Goal: Task Accomplishment & Management: Manage account settings

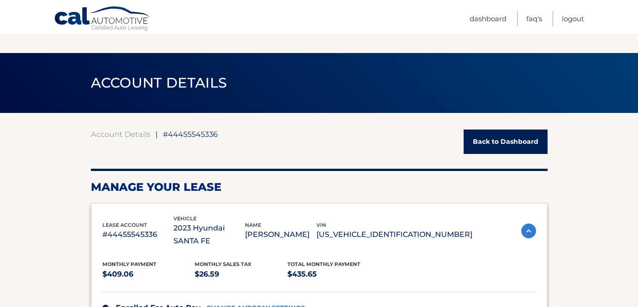
scroll to position [775, 0]
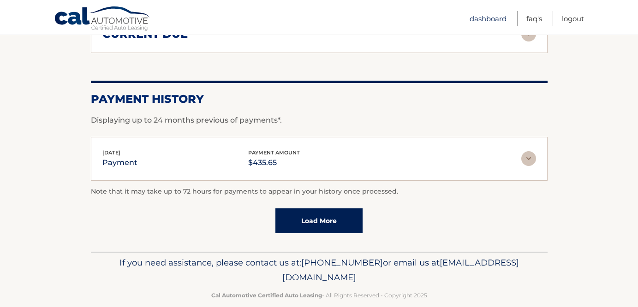
click at [478, 18] on link "Dashboard" at bounding box center [488, 18] width 37 height 15
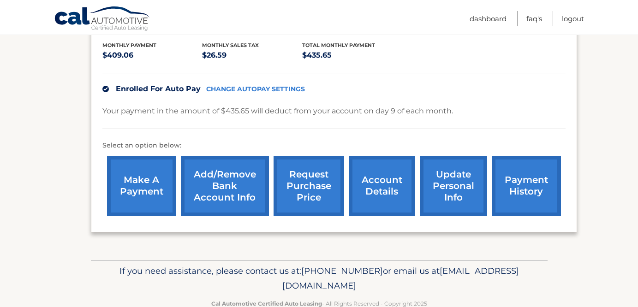
scroll to position [217, 0]
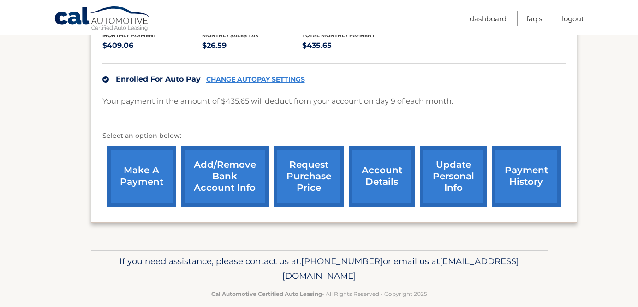
click at [370, 151] on link "account details" at bounding box center [382, 176] width 66 height 60
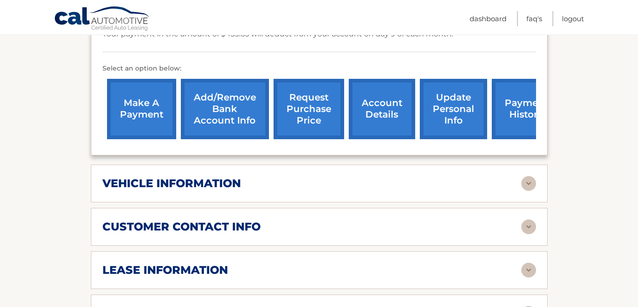
scroll to position [298, 0]
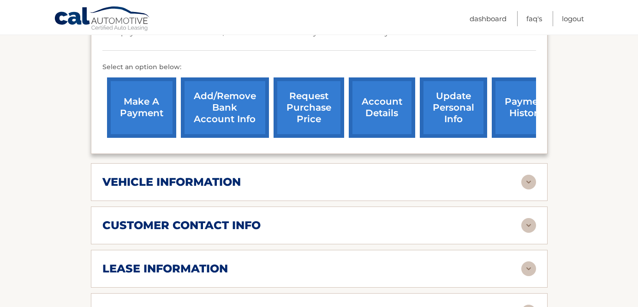
click at [528, 218] on img at bounding box center [528, 225] width 15 height 15
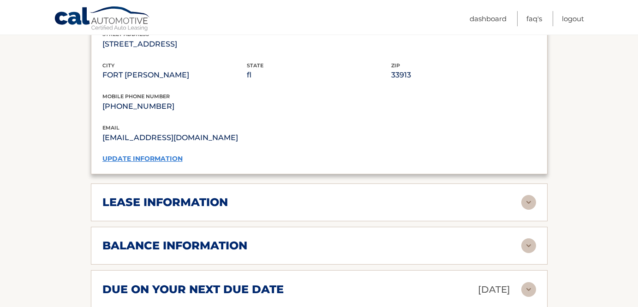
scroll to position [548, 0]
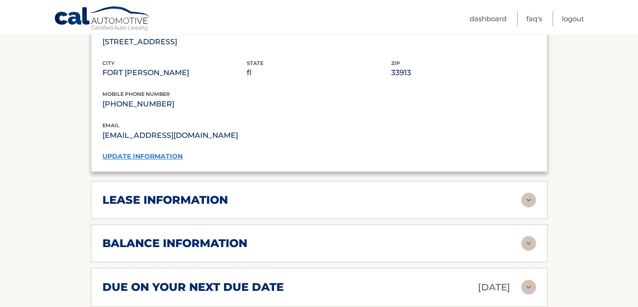
click at [527, 193] on img at bounding box center [528, 200] width 15 height 15
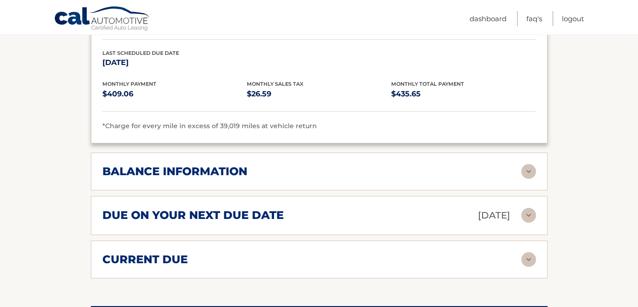
scroll to position [795, 0]
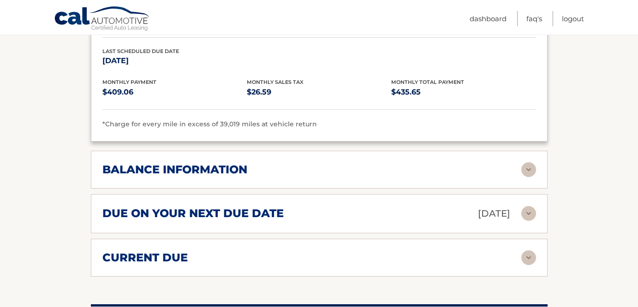
click at [530, 162] on img at bounding box center [528, 169] width 15 height 15
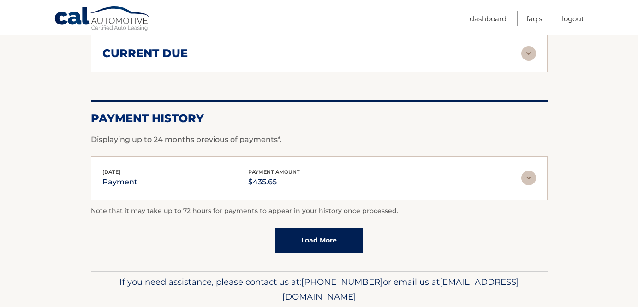
scroll to position [1112, 0]
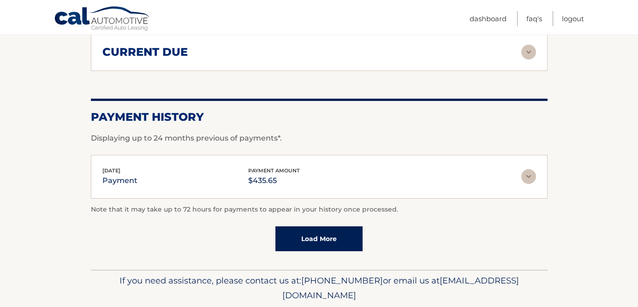
click at [532, 169] on img at bounding box center [528, 176] width 15 height 15
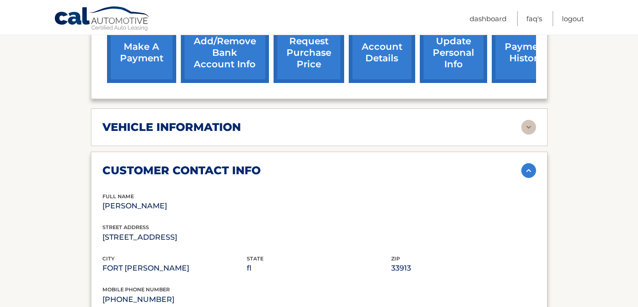
scroll to position [321, 0]
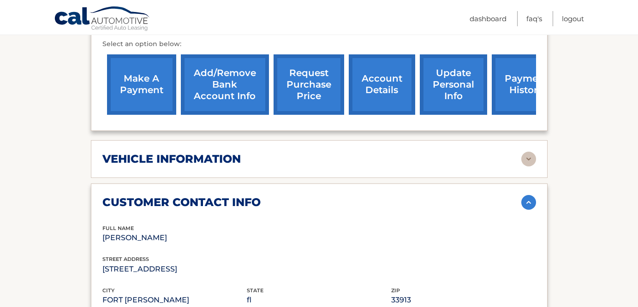
click at [315, 77] on link "request purchase price" at bounding box center [309, 84] width 71 height 60
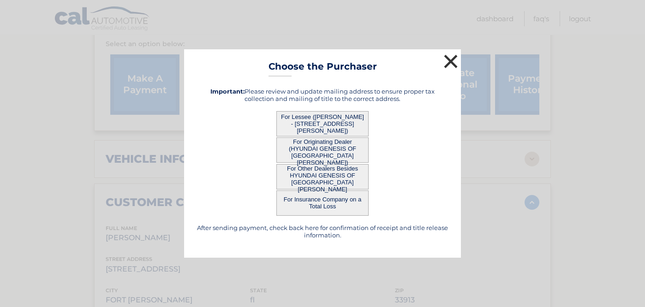
click at [451, 58] on button "×" at bounding box center [450, 61] width 18 height 18
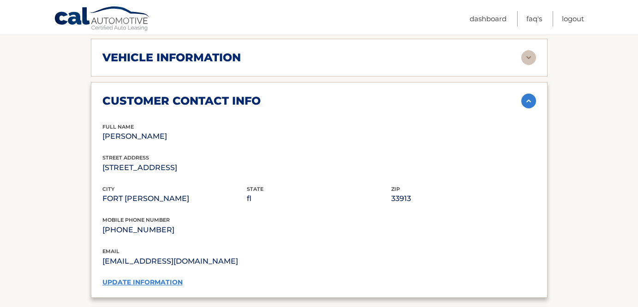
scroll to position [423, 0]
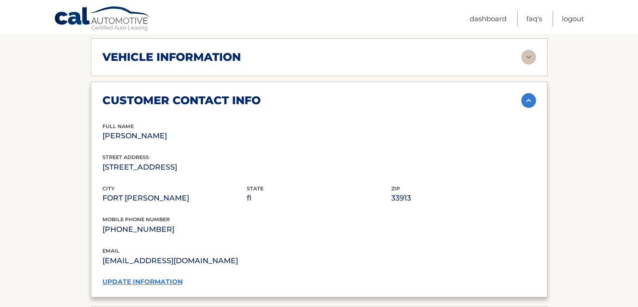
click at [167, 278] on link "update information" at bounding box center [142, 282] width 80 height 8
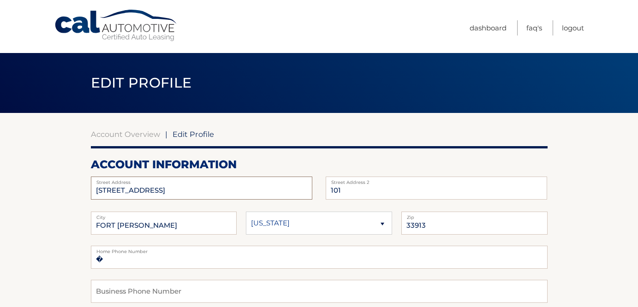
click at [202, 194] on input "[STREET_ADDRESS]" at bounding box center [201, 188] width 221 height 23
type input "10419 Sirene Way"
select select "FL"
click at [338, 193] on input "101" at bounding box center [436, 188] width 221 height 23
click at [356, 191] on input "101" at bounding box center [436, 188] width 221 height 23
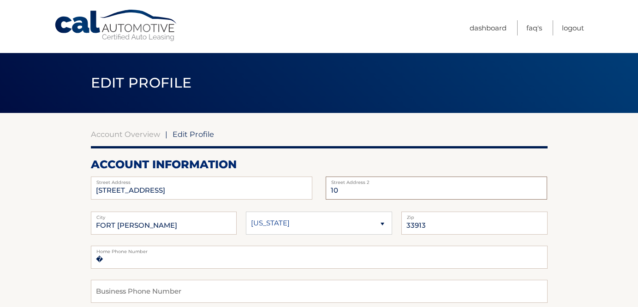
type input "1"
click at [328, 225] on select "Alaska Alabama Arkansas Arizona California" at bounding box center [319, 223] width 146 height 23
click at [246, 212] on select "Alaska Alabama Arkansas Arizona California" at bounding box center [319, 223] width 146 height 23
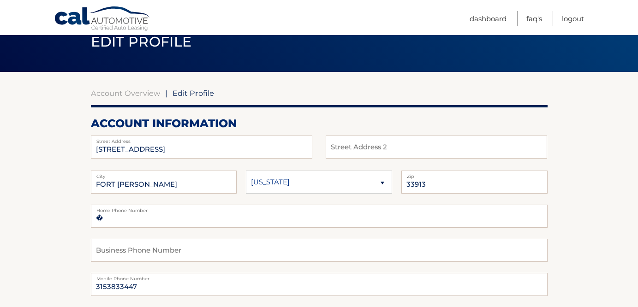
scroll to position [43, 0]
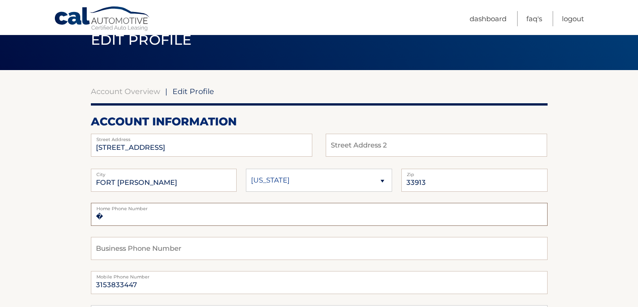
click at [277, 224] on input "�" at bounding box center [319, 214] width 457 height 23
click at [323, 224] on input "�3153833447" at bounding box center [319, 214] width 457 height 23
type input "�3153833447"
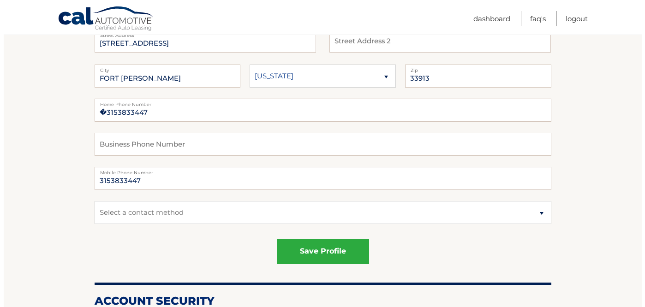
scroll to position [148, 0]
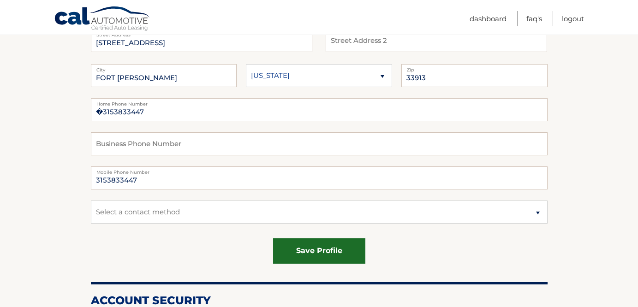
click at [316, 244] on button "save profile" at bounding box center [319, 250] width 92 height 25
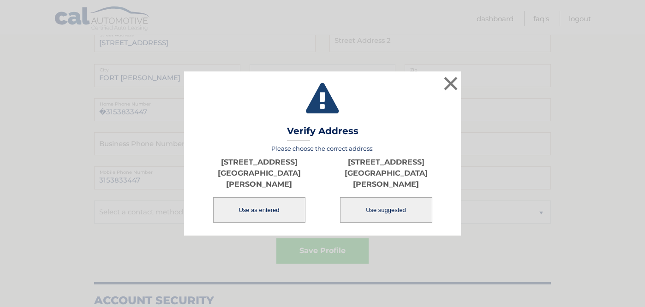
click at [366, 205] on button "Use suggested" at bounding box center [386, 209] width 92 height 25
type input "[STREET_ADDRESS]"
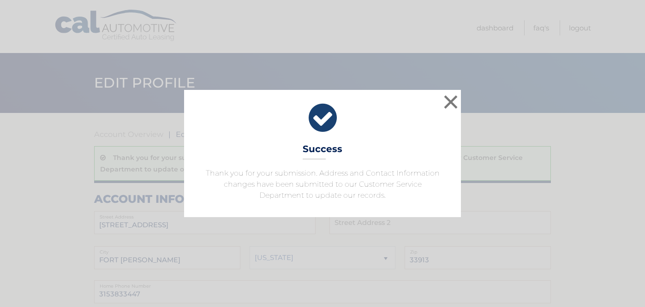
click at [387, 205] on div "× Success Thank you for your submission. Address and Contact Information change…" at bounding box center [322, 153] width 277 height 127
click at [453, 104] on button "×" at bounding box center [450, 102] width 18 height 18
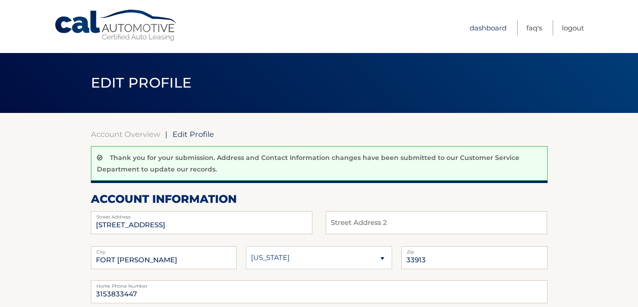
click at [495, 30] on link "Dashboard" at bounding box center [488, 27] width 37 height 15
click at [495, 21] on link "Dashboard" at bounding box center [488, 27] width 37 height 15
click at [491, 28] on link "Dashboard" at bounding box center [488, 27] width 37 height 15
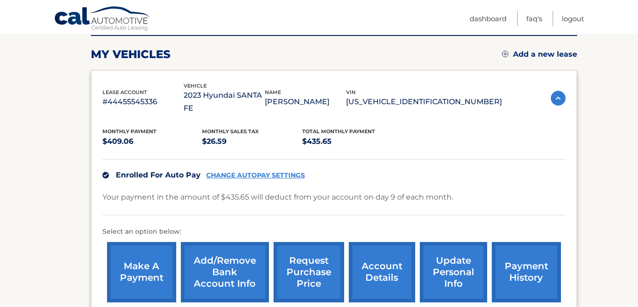
scroll to position [120, 0]
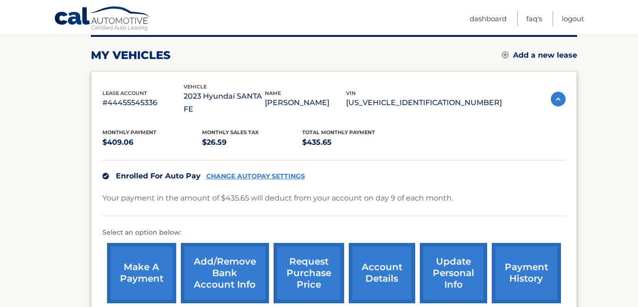
click at [389, 260] on link "account details" at bounding box center [382, 273] width 66 height 60
click at [383, 256] on link "account details" at bounding box center [382, 273] width 66 height 60
click at [381, 260] on link "account details" at bounding box center [382, 273] width 66 height 60
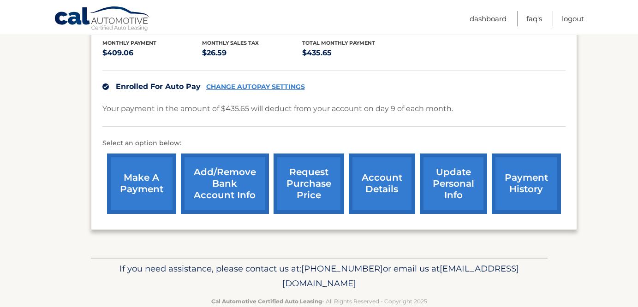
scroll to position [217, 0]
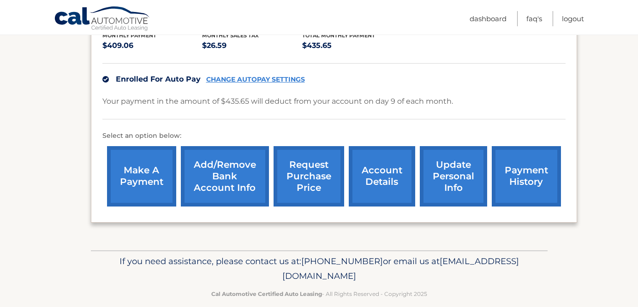
click at [388, 164] on link "account details" at bounding box center [382, 176] width 66 height 60
click at [362, 190] on link "account details" at bounding box center [382, 176] width 66 height 60
click at [373, 166] on link "account details" at bounding box center [382, 176] width 66 height 60
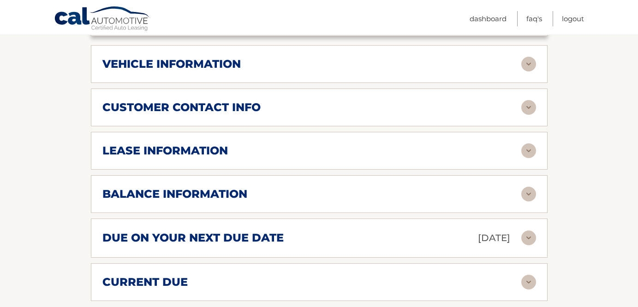
scroll to position [415, 0]
click at [532, 187] on img at bounding box center [528, 194] width 15 height 15
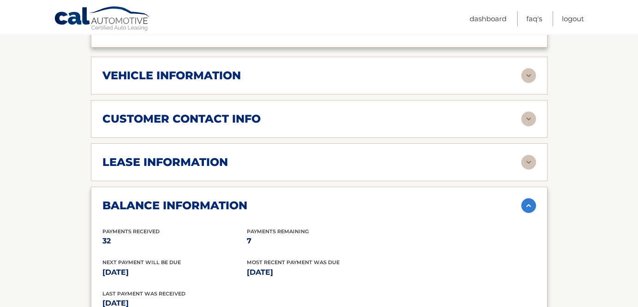
scroll to position [401, 0]
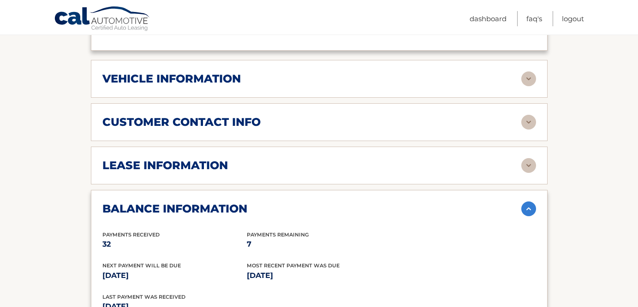
click at [532, 158] on img at bounding box center [528, 165] width 15 height 15
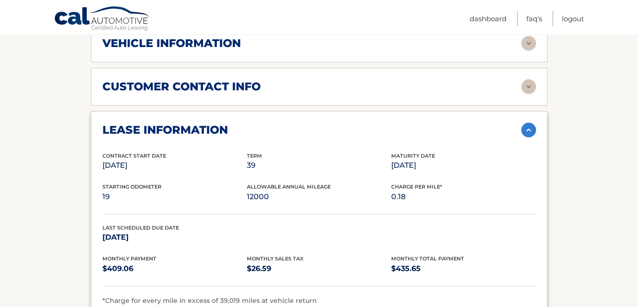
scroll to position [446, 0]
